Goal: Information Seeking & Learning: Check status

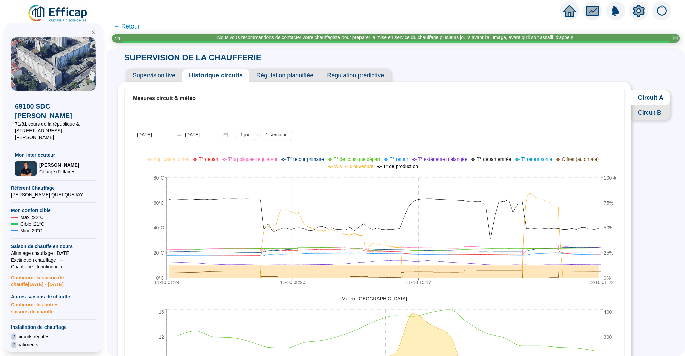
click at [640, 110] on span "Circuit B" at bounding box center [650, 112] width 39 height 15
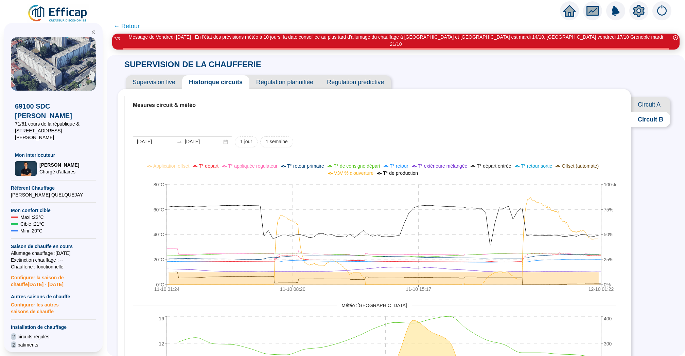
click at [637, 15] on icon "setting" at bounding box center [639, 11] width 12 height 12
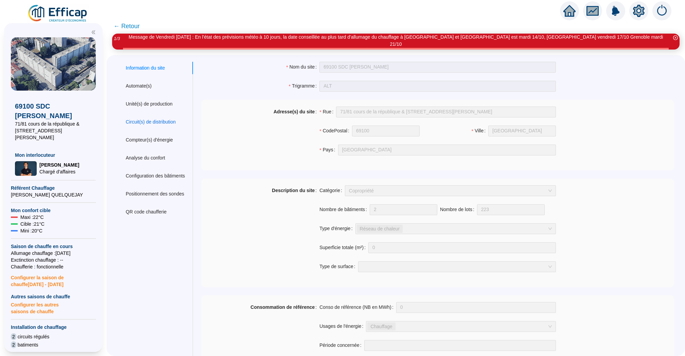
click at [139, 119] on div "Circuit(s) de distribution" at bounding box center [151, 122] width 50 height 7
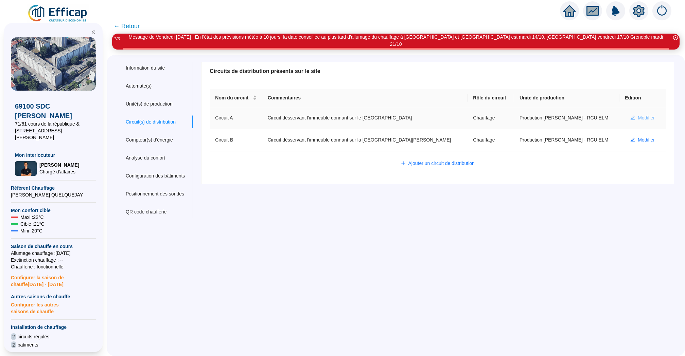
click at [638, 115] on span "Modifier" at bounding box center [646, 118] width 17 height 7
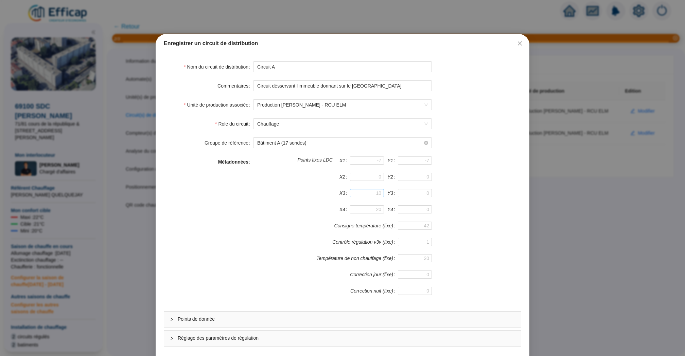
scroll to position [29, 0]
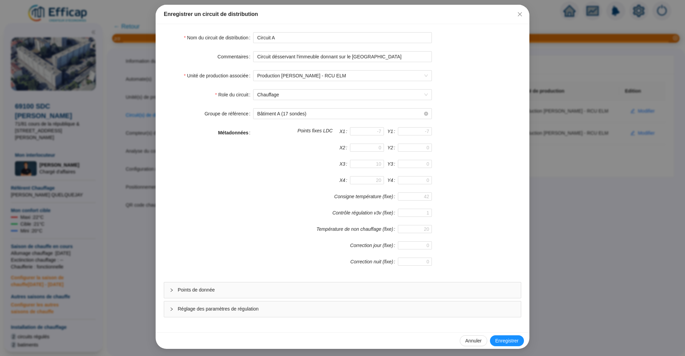
click at [326, 308] on span "Réglage des paramètres de régulation" at bounding box center [347, 309] width 338 height 7
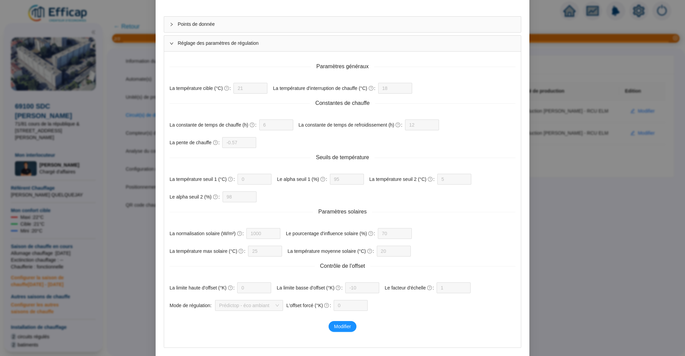
scroll to position [326, 0]
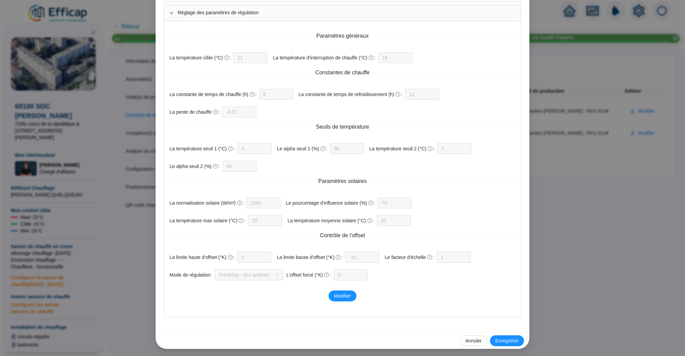
click at [573, 297] on div "Enregistrer un circuit de distribution Nom du circuit de distribution Circuit A…" at bounding box center [342, 178] width 685 height 356
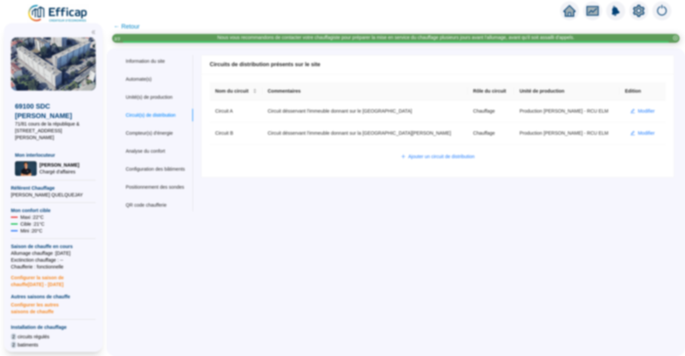
scroll to position [292, 0]
click at [643, 133] on span "Modifier" at bounding box center [646, 133] width 17 height 7
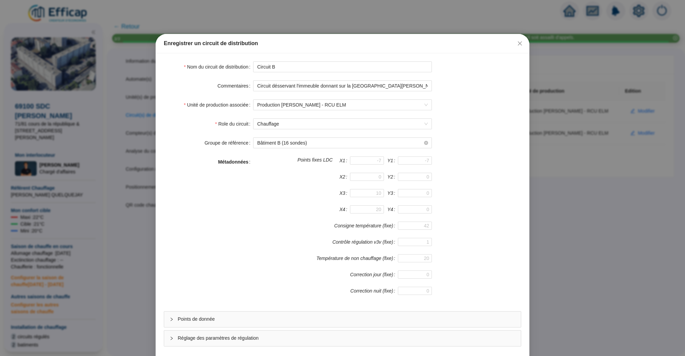
scroll to position [29, 0]
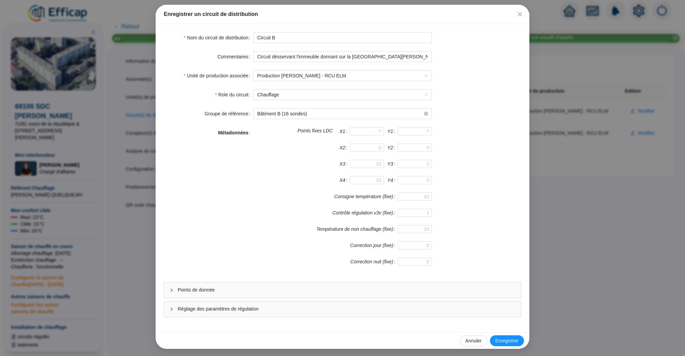
click at [396, 317] on div "Nom du circuit de distribution Circuit B Commentaires Circuit désservant l'imme…" at bounding box center [343, 178] width 374 height 309
click at [397, 310] on span "Réglage des paramètres de régulation" at bounding box center [347, 309] width 338 height 7
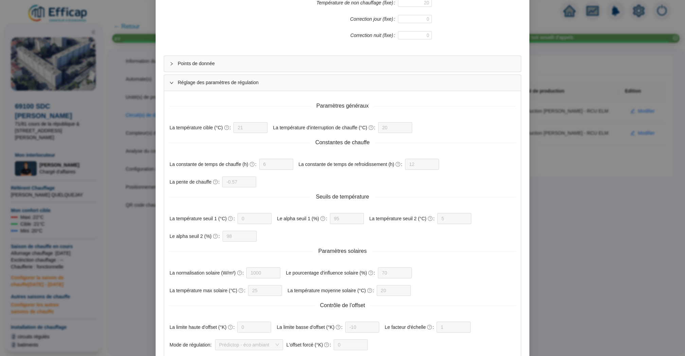
scroll to position [293, 0]
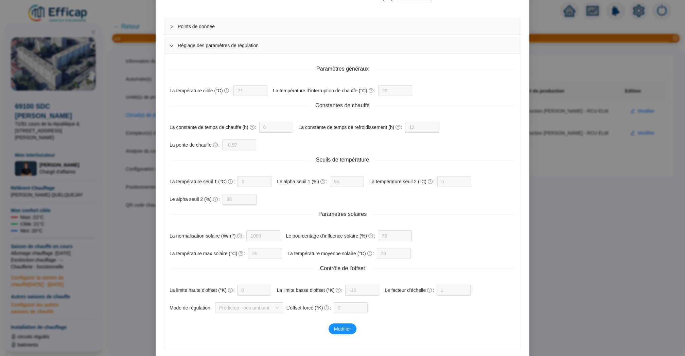
click at [567, 182] on div "Enregistrer un circuit de distribution Nom du circuit de distribution Circuit B…" at bounding box center [342, 178] width 685 height 356
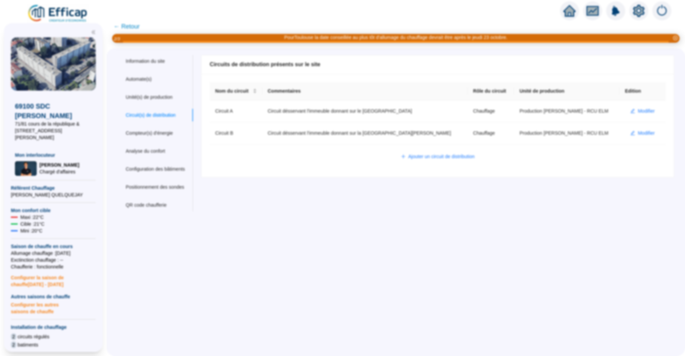
scroll to position [0, 0]
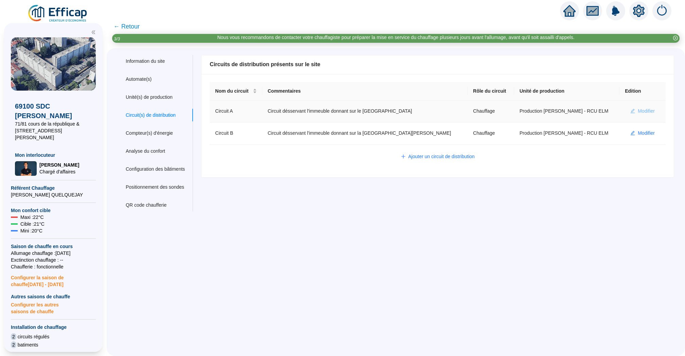
click at [639, 108] on span "Modifier" at bounding box center [646, 111] width 17 height 7
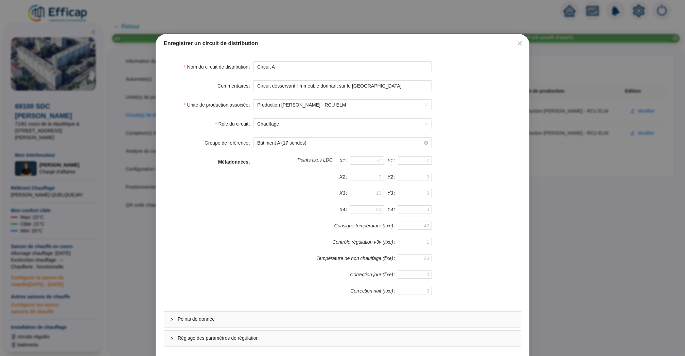
click at [391, 342] on div "Réglage des paramètres de régulation" at bounding box center [342, 339] width 357 height 16
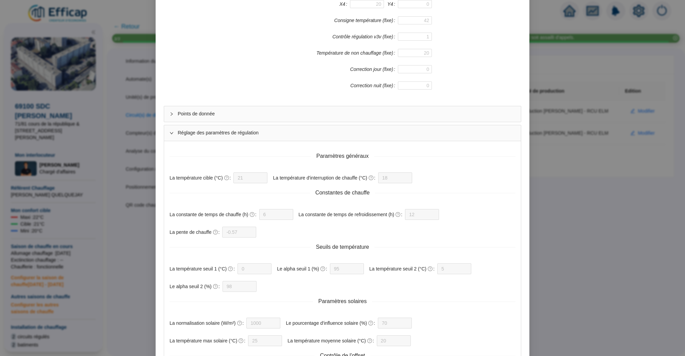
scroll to position [326, 0]
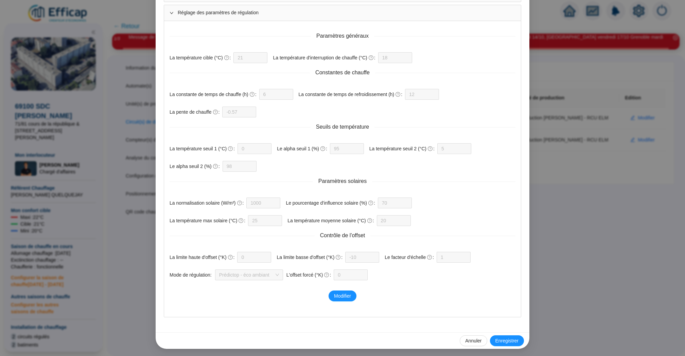
click at [572, 203] on div "Enregistrer un circuit de distribution Nom du circuit de distribution Circuit A…" at bounding box center [342, 178] width 685 height 356
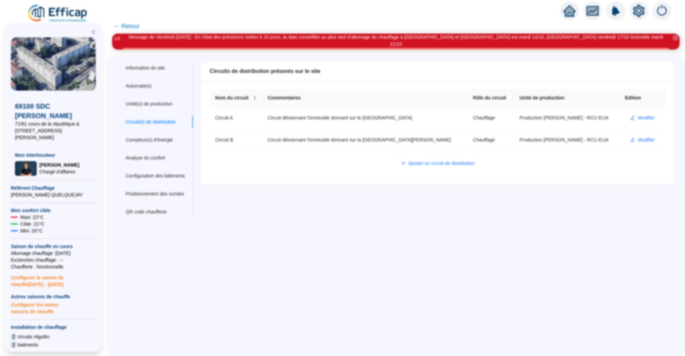
scroll to position [292, 0]
click at [640, 137] on span "Modifier" at bounding box center [646, 140] width 17 height 7
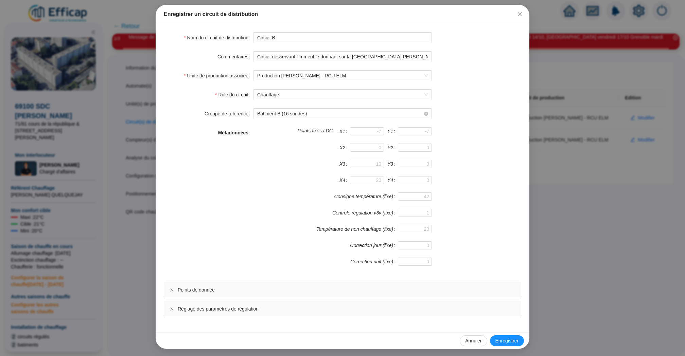
click at [421, 306] on span "Réglage des paramètres de régulation" at bounding box center [347, 309] width 338 height 7
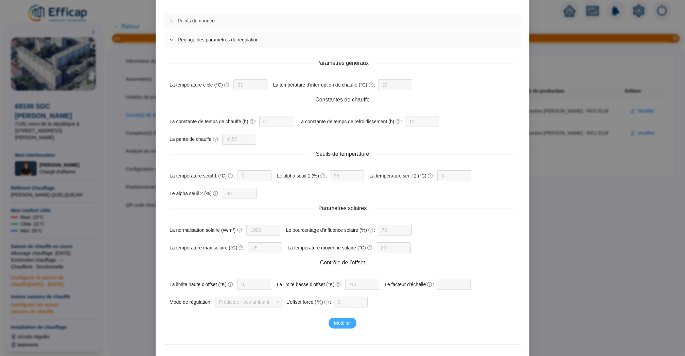
scroll to position [300, 0]
click at [339, 322] on span "Modifier" at bounding box center [342, 322] width 17 height 7
click at [399, 80] on input "20" at bounding box center [390, 83] width 17 height 10
type input "2"
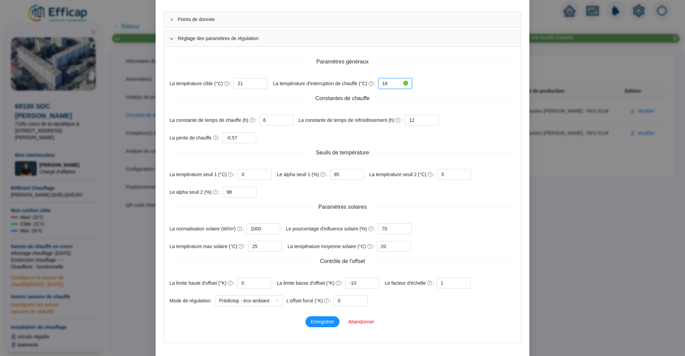
scroll to position [326, 0]
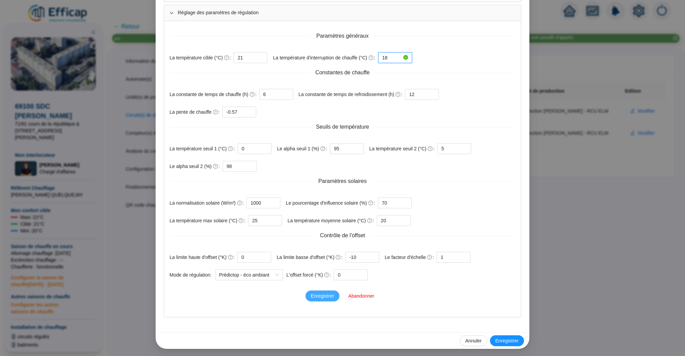
type input "18"
click at [328, 294] on span "Enregistrer" at bounding box center [322, 296] width 23 height 7
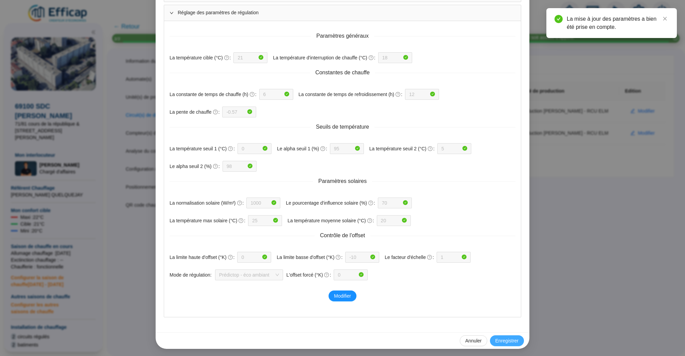
click at [514, 340] on span "Enregistrer" at bounding box center [506, 341] width 23 height 7
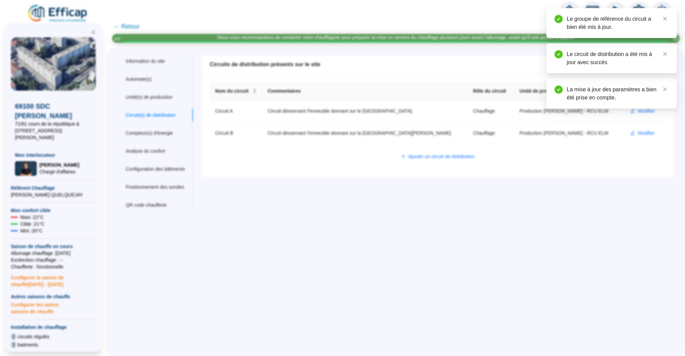
scroll to position [292, 0]
click at [565, 3] on div at bounding box center [569, 10] width 19 height 19
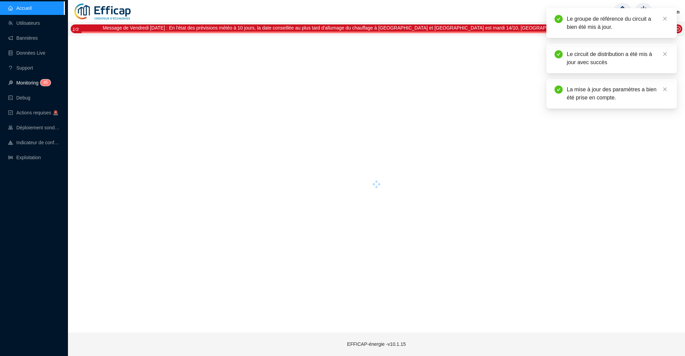
click at [29, 83] on link "Monitoring 4 5" at bounding box center [28, 82] width 40 height 5
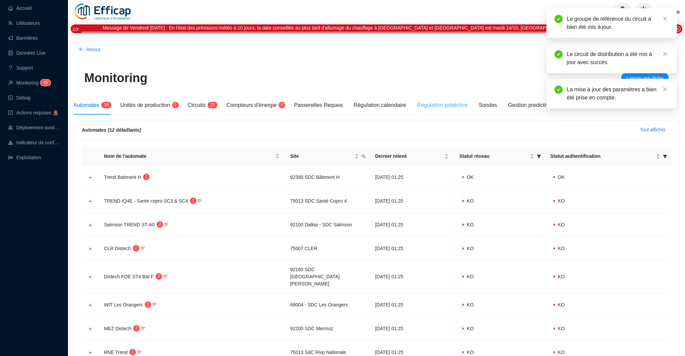
click at [432, 110] on div "Régulation prédictive" at bounding box center [442, 105] width 51 height 19
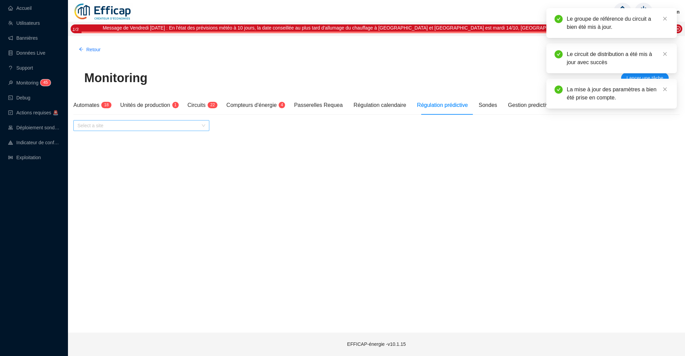
click at [175, 125] on input "search" at bounding box center [138, 126] width 122 height 10
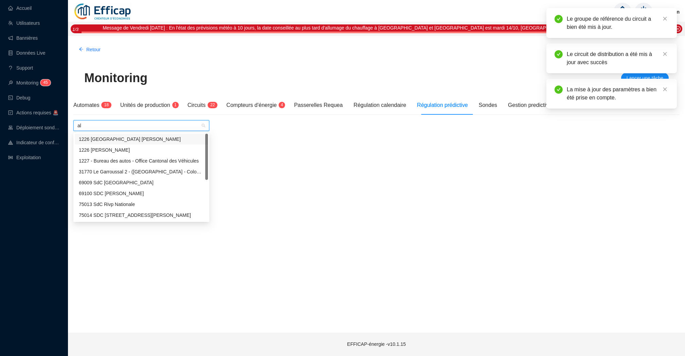
type input "alb"
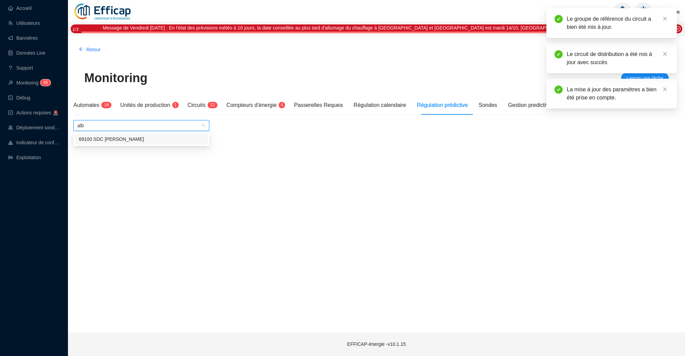
click at [142, 139] on div "69100 SDC [PERSON_NAME]" at bounding box center [141, 139] width 125 height 7
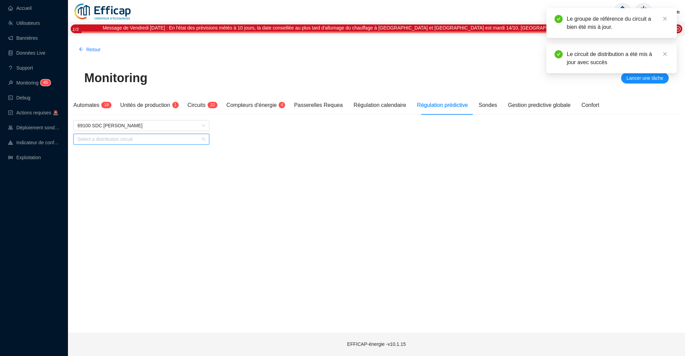
click at [150, 143] on input "search" at bounding box center [138, 139] width 122 height 10
click at [143, 152] on div "Circuit A" at bounding box center [141, 153] width 125 height 7
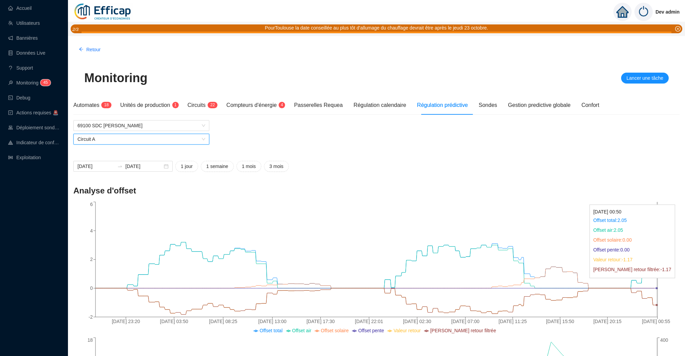
scroll to position [11, 0]
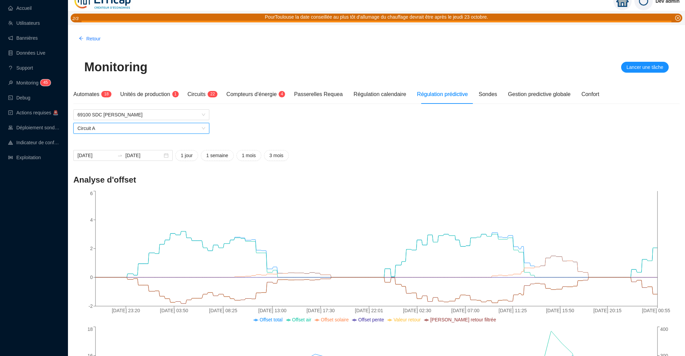
click at [161, 126] on span "Circuit A" at bounding box center [141, 128] width 128 height 10
click at [148, 156] on div "Circuit B" at bounding box center [141, 153] width 125 height 7
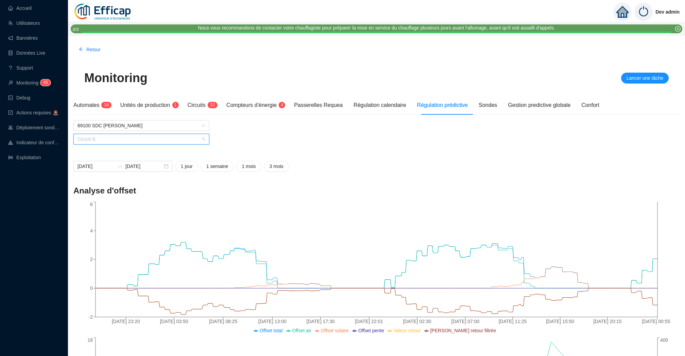
click at [182, 141] on span "Circuit B" at bounding box center [141, 139] width 128 height 10
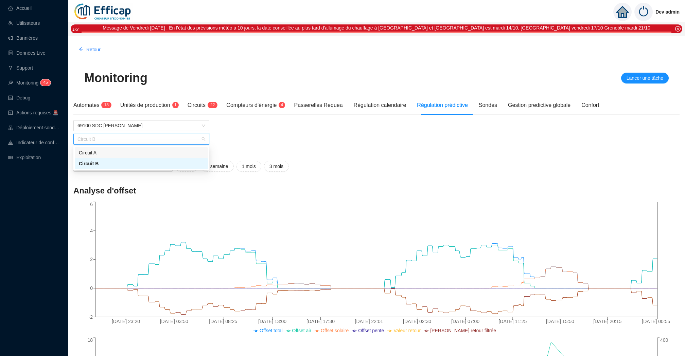
click at [160, 154] on div "Circuit A" at bounding box center [141, 153] width 125 height 7
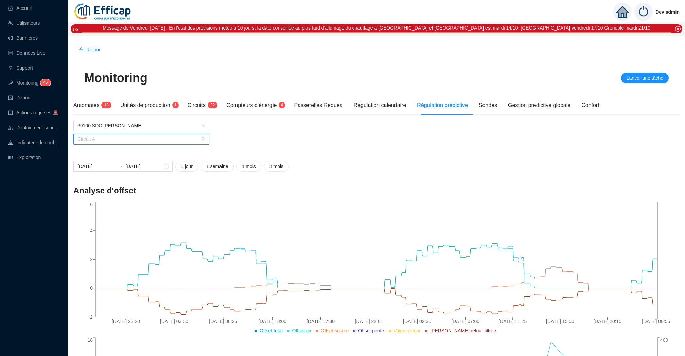
click at [164, 143] on span "Circuit A" at bounding box center [141, 139] width 128 height 10
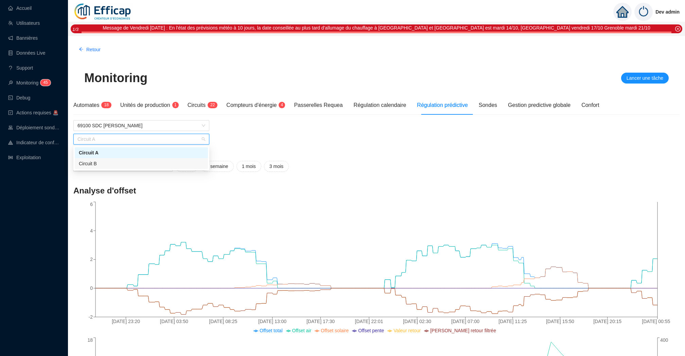
click at [164, 161] on div "Circuit B" at bounding box center [141, 163] width 125 height 7
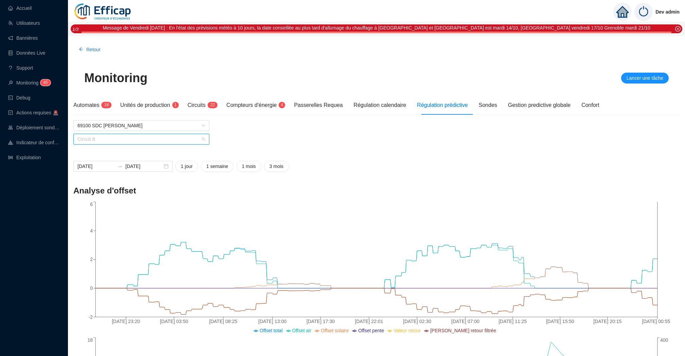
click at [168, 137] on span "Circuit B" at bounding box center [141, 139] width 128 height 10
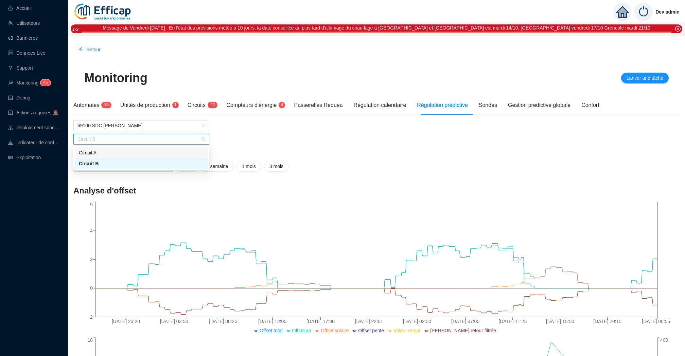
click at [167, 154] on div "Circuit A" at bounding box center [141, 153] width 125 height 7
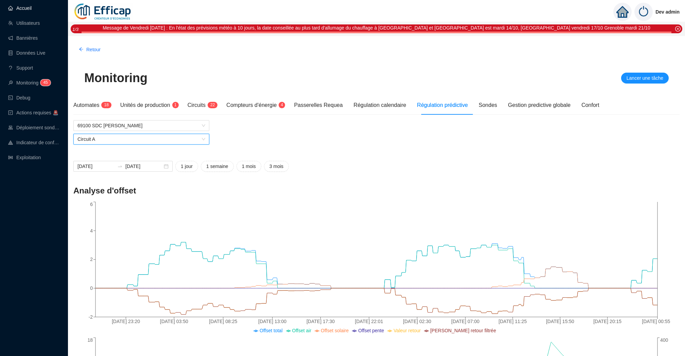
click at [32, 8] on link "Accueil" at bounding box center [19, 7] width 23 height 5
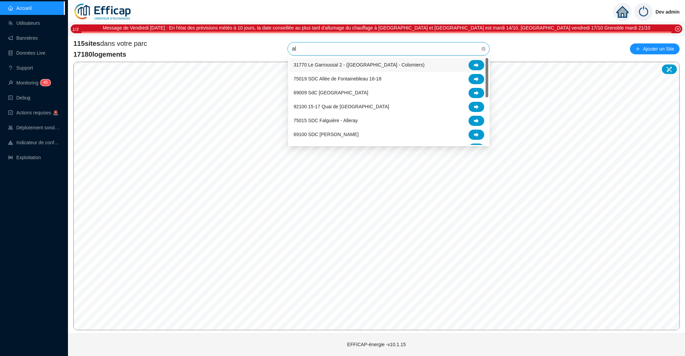
type input "alb"
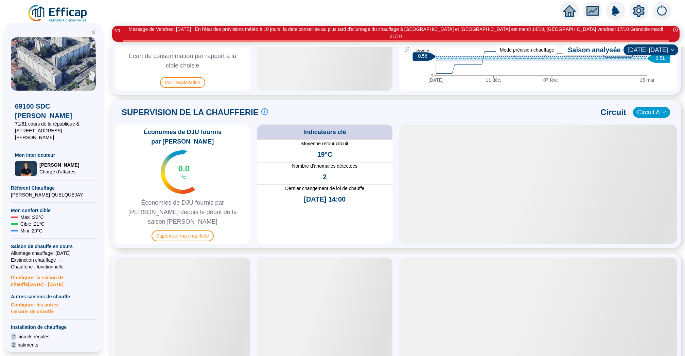
scroll to position [401, 0]
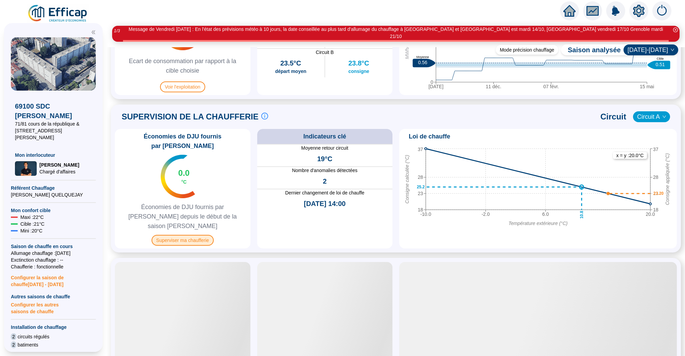
click at [192, 235] on span "Superviser ma chaufferie" at bounding box center [183, 240] width 62 height 11
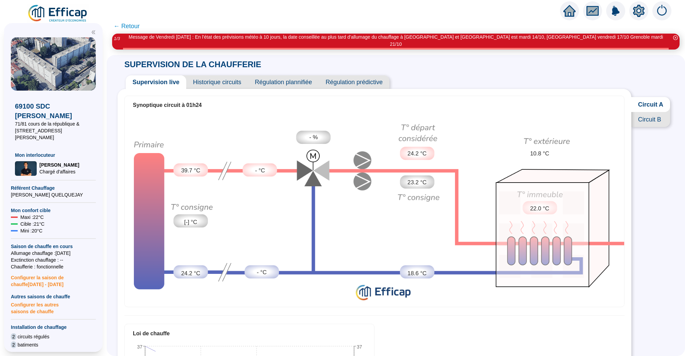
click at [214, 78] on span "Historique circuits" at bounding box center [217, 82] width 62 height 14
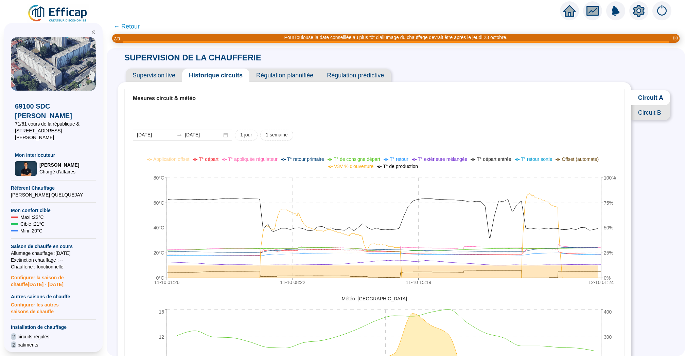
click at [645, 112] on span "Circuit B" at bounding box center [650, 112] width 39 height 15
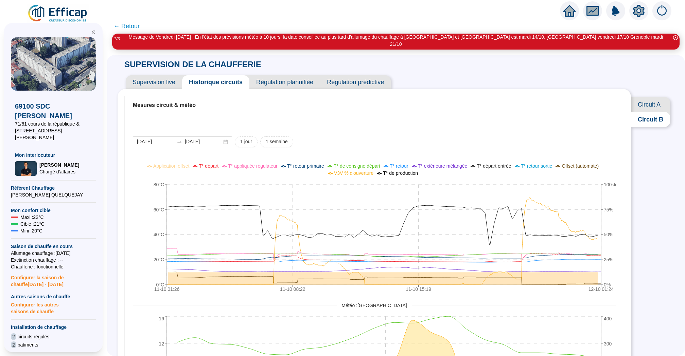
click at [149, 75] on span "Supervision live" at bounding box center [154, 82] width 56 height 14
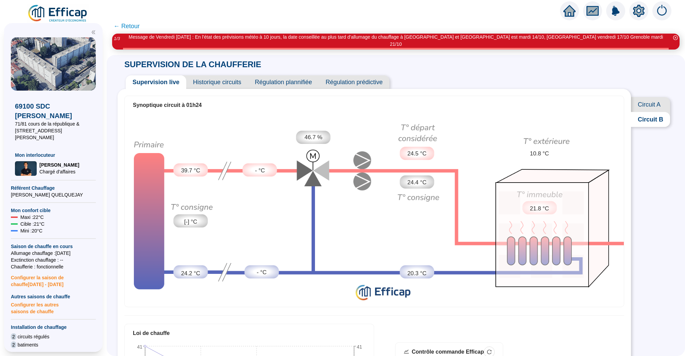
click at [649, 97] on span "Circuit A" at bounding box center [650, 104] width 39 height 15
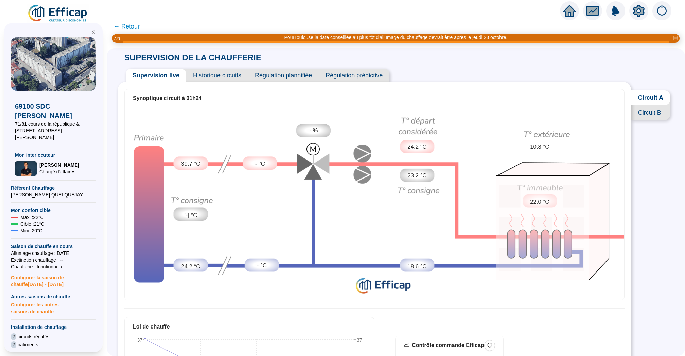
click at [650, 111] on span "Circuit B" at bounding box center [650, 112] width 39 height 15
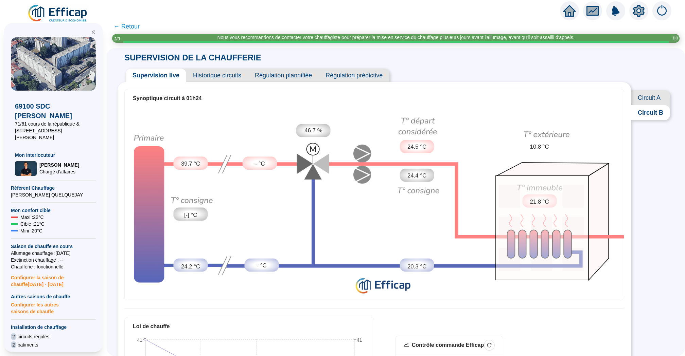
click at [224, 72] on span "Historique circuits" at bounding box center [217, 76] width 62 height 14
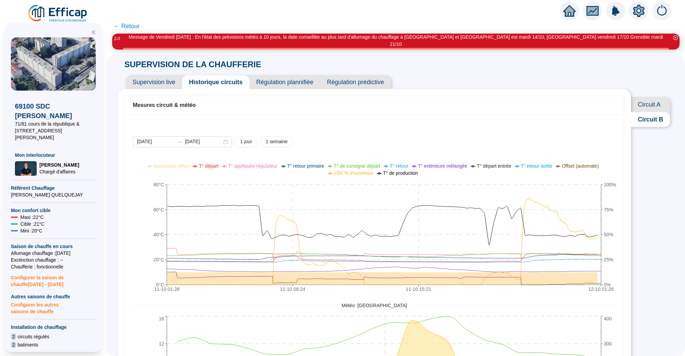
click at [646, 99] on span "Circuit A" at bounding box center [650, 104] width 39 height 15
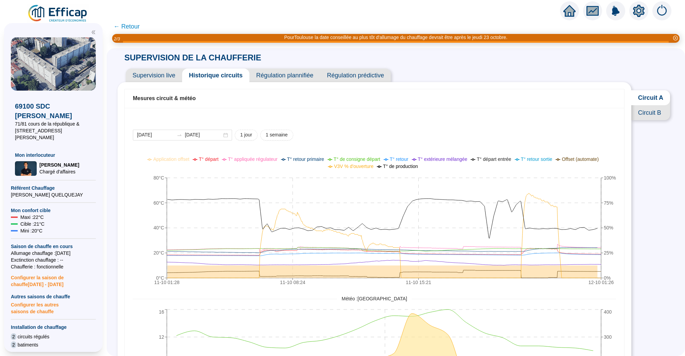
click at [126, 25] on span "← Retour" at bounding box center [126, 27] width 26 height 10
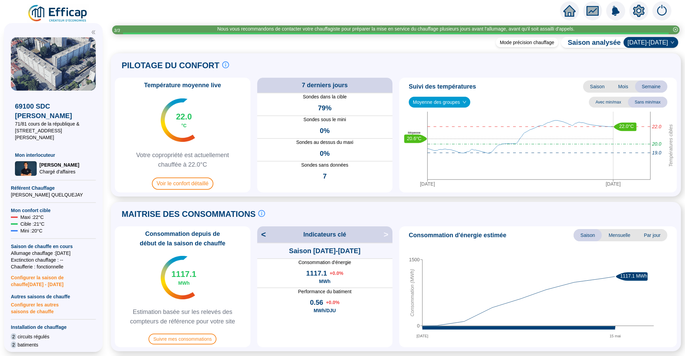
click at [463, 101] on span "Moyenne des groupes" at bounding box center [439, 102] width 53 height 10
click at [453, 122] on div "Bâtiment A (17 sondes)" at bounding box center [440, 127] width 60 height 11
click at [462, 106] on span "Bâtiment A (17 sondes)" at bounding box center [440, 102] width 55 height 10
click at [461, 137] on div "Bâtiment B (16 sondes)" at bounding box center [441, 138] width 54 height 7
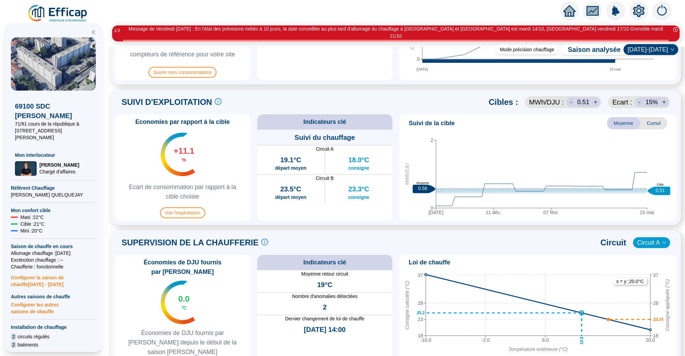
scroll to position [174, 0]
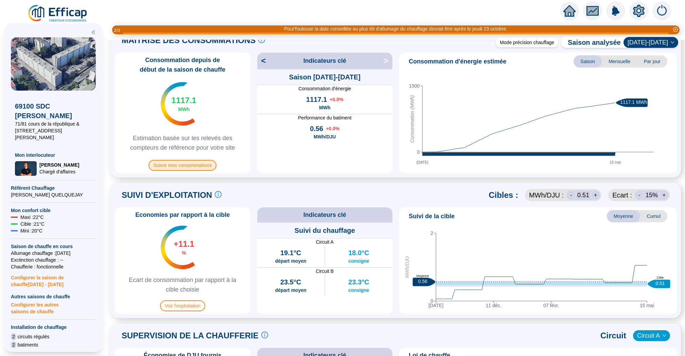
click at [197, 167] on span "Suivre mes consommations" at bounding box center [182, 165] width 68 height 11
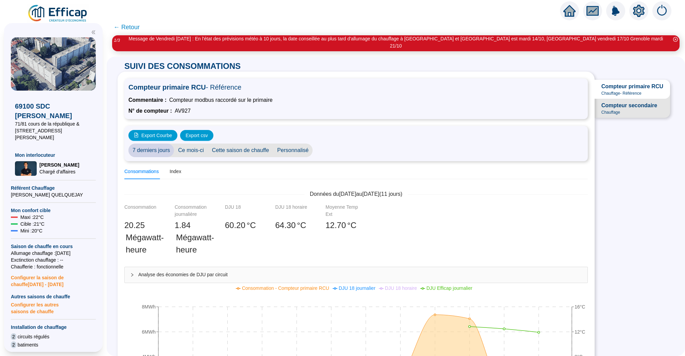
click at [282, 144] on span "Personnalisé" at bounding box center [293, 151] width 40 height 14
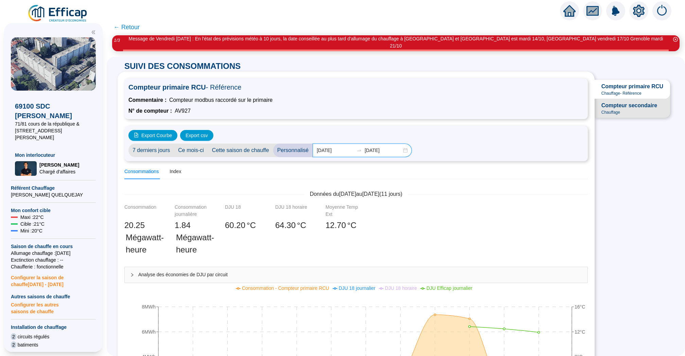
click at [329, 147] on input "2025-10-01" at bounding box center [335, 150] width 37 height 7
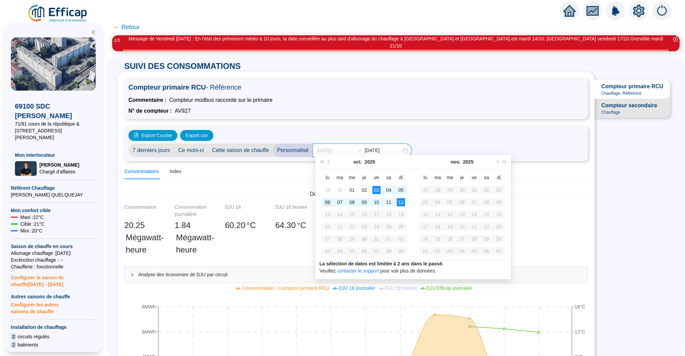
type input "[DATE]"
click at [324, 203] on div "06" at bounding box center [327, 202] width 8 height 8
type input "[DATE]"
click at [400, 200] on div "12" at bounding box center [401, 202] width 8 height 8
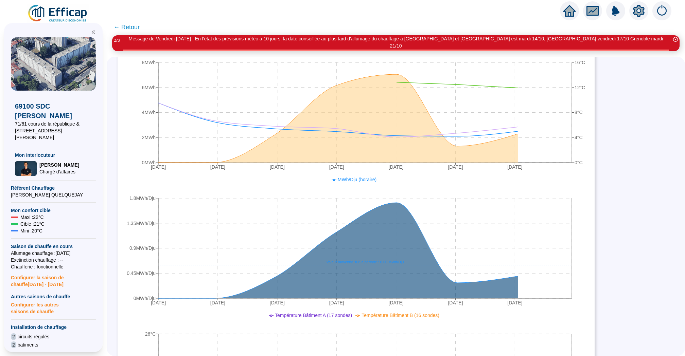
scroll to position [263, 0]
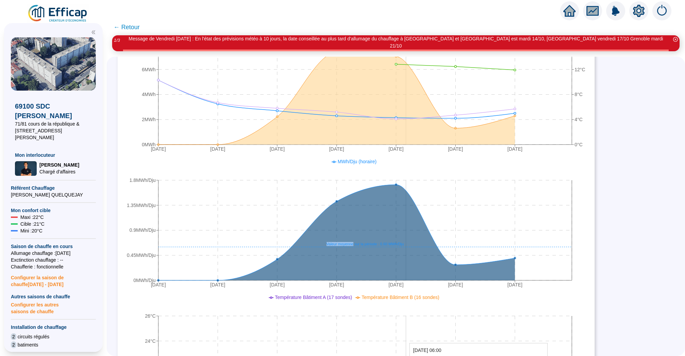
drag, startPoint x: 352, startPoint y: 235, endPoint x: 407, endPoint y: 238, distance: 55.1
click at [407, 238] on icon "5 oct. 2025 6 oct. 2025 7 oct. 2025 8 oct. 2025 9 oct. 2025 10 oct. 2025 11 oct…" at bounding box center [355, 225] width 463 height 136
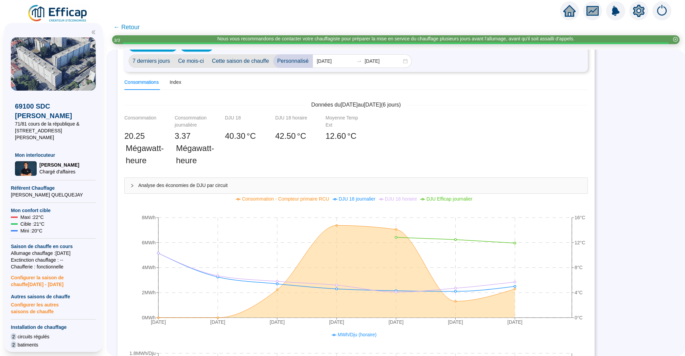
scroll to position [0, 0]
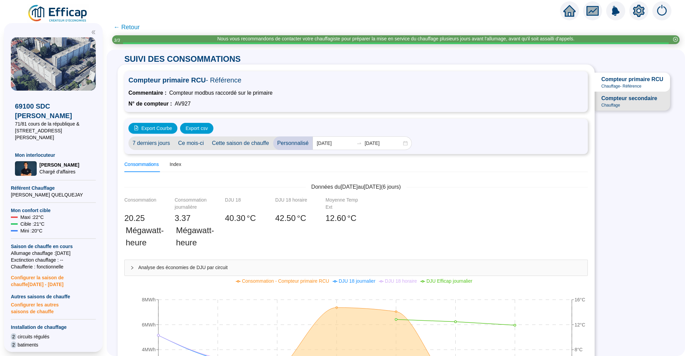
click at [126, 26] on span "← Retour" at bounding box center [126, 27] width 26 height 10
